Goal: Find specific page/section

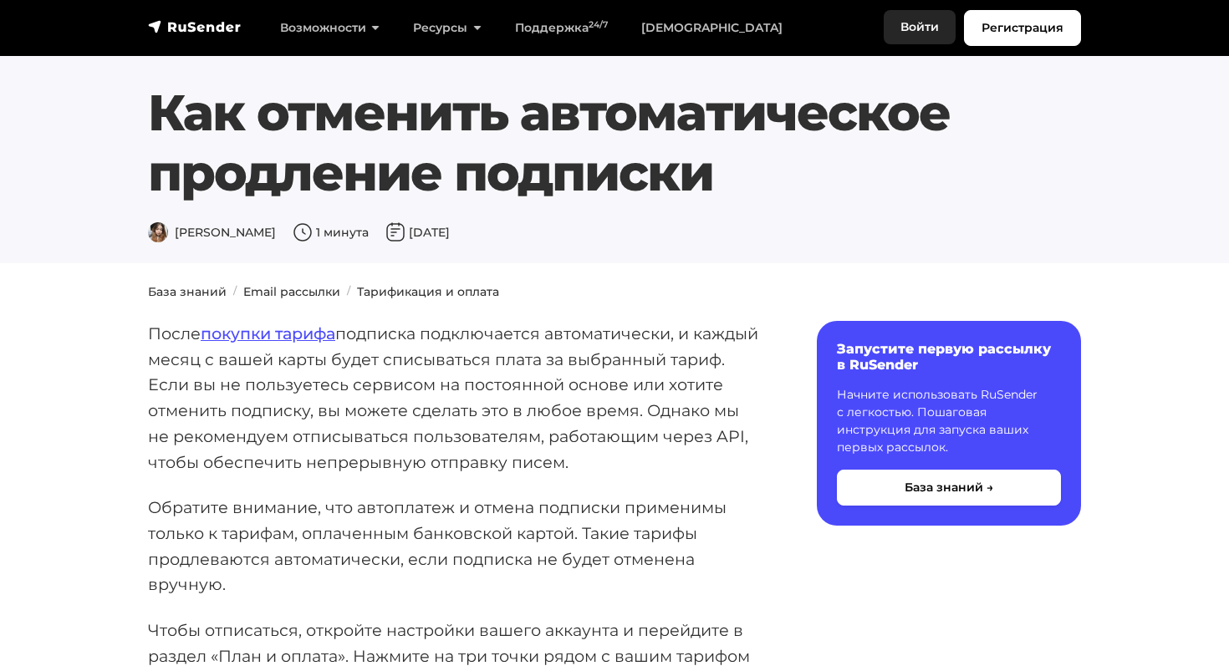
click at [933, 23] on link "Войти" at bounding box center [920, 27] width 72 height 34
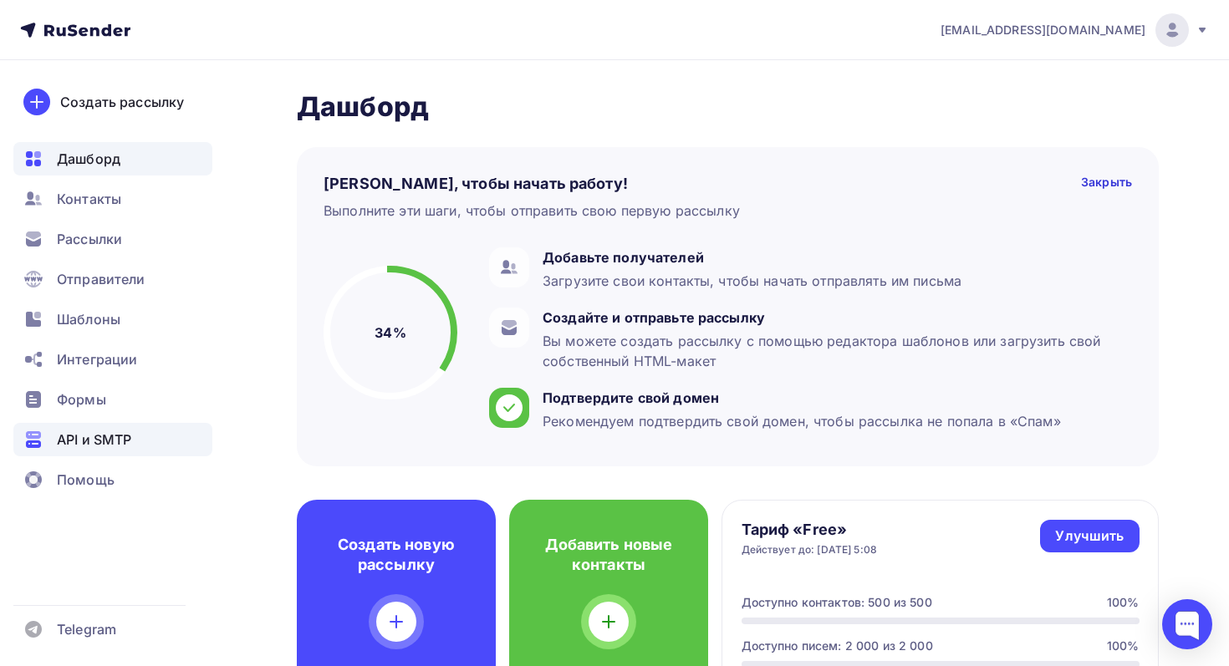
click at [88, 437] on span "API и SMTP" at bounding box center [94, 440] width 74 height 20
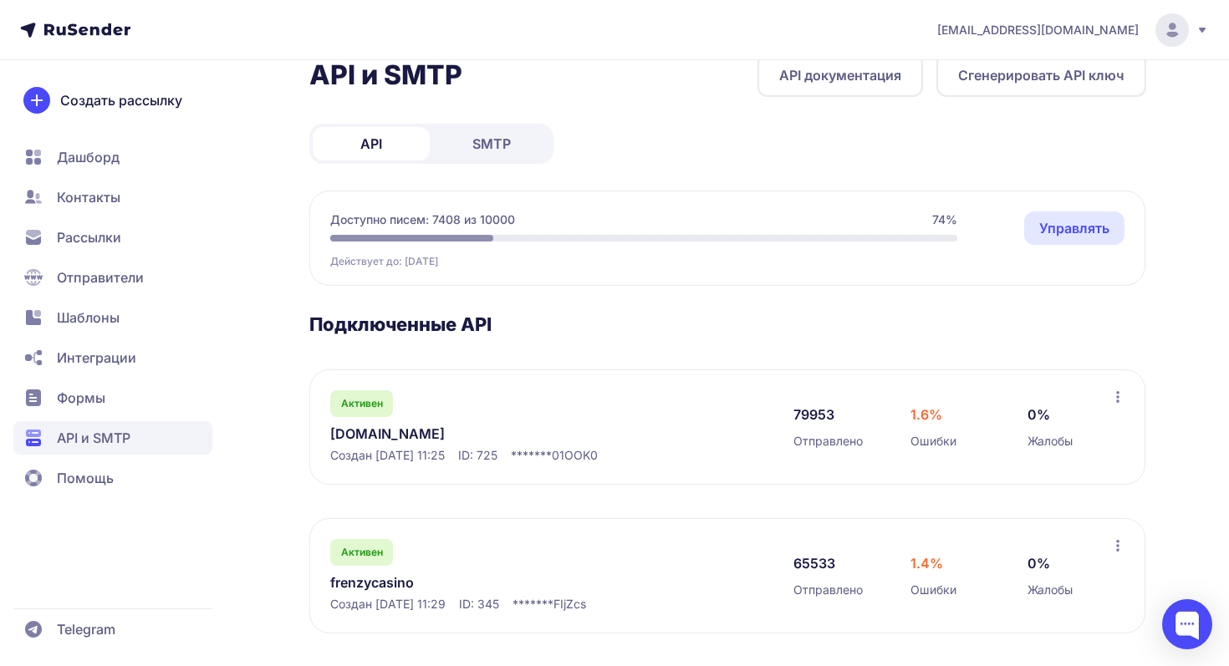
scroll to position [30, 0]
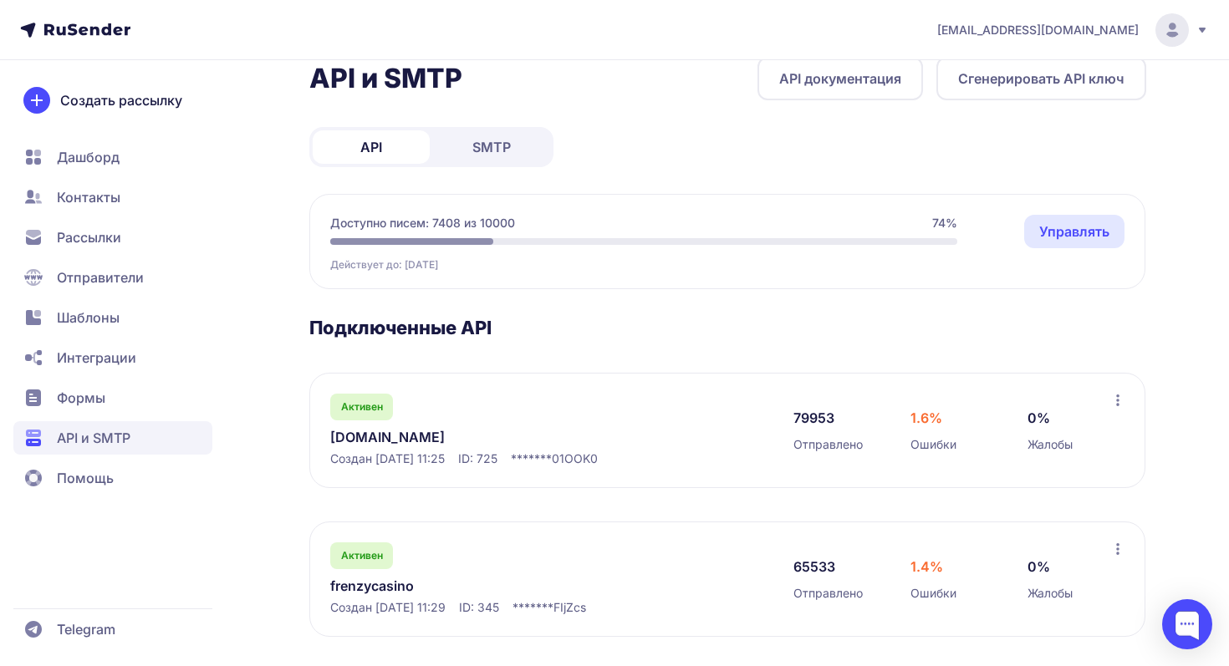
click at [375, 435] on link "frenzymails.com" at bounding box center [501, 437] width 343 height 20
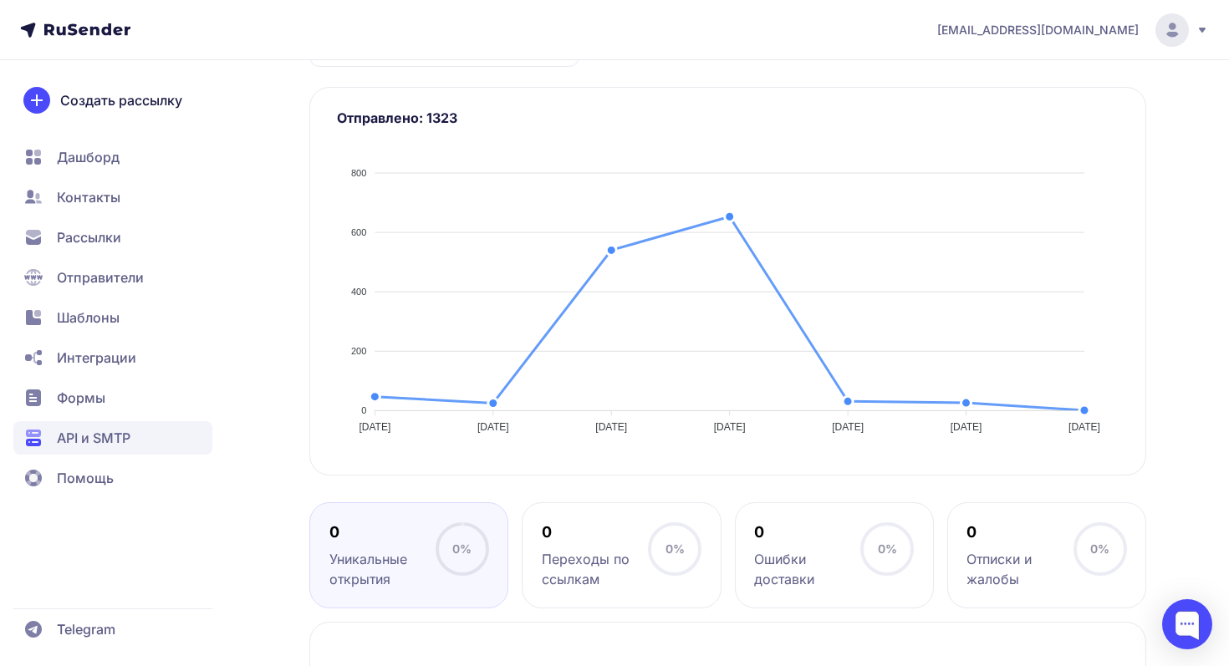
scroll to position [269, 0]
